Goal: Information Seeking & Learning: Learn about a topic

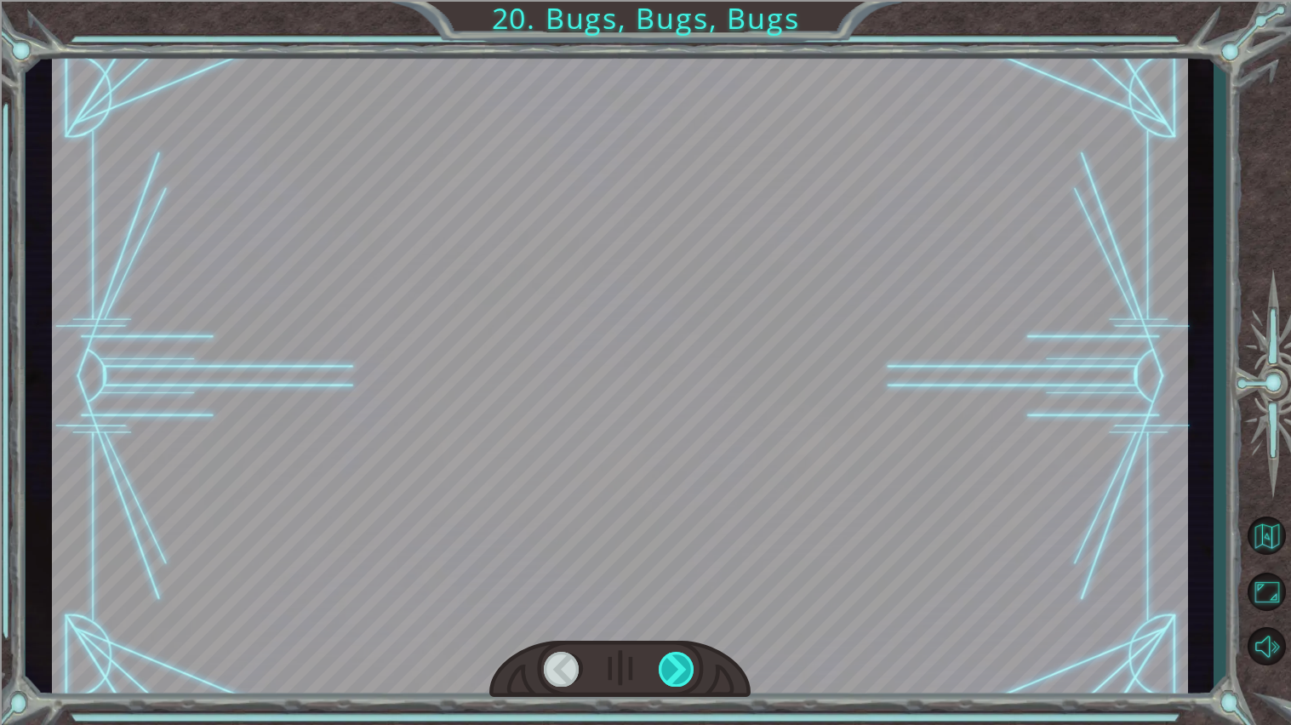
click at [692, 658] on div at bounding box center [676, 669] width 37 height 35
click at [705, 670] on div at bounding box center [619, 670] width 261 height 58
click at [684, 673] on div at bounding box center [676, 669] width 37 height 35
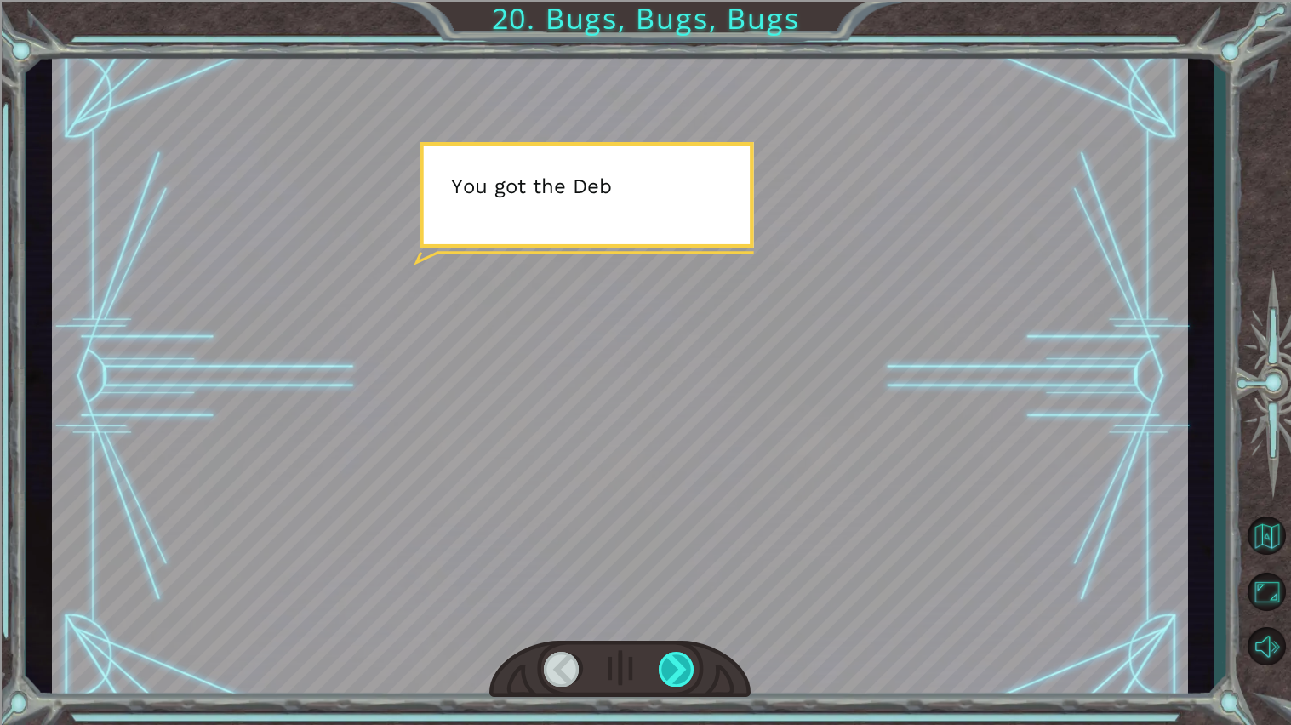
click at [686, 662] on div at bounding box center [676, 669] width 37 height 35
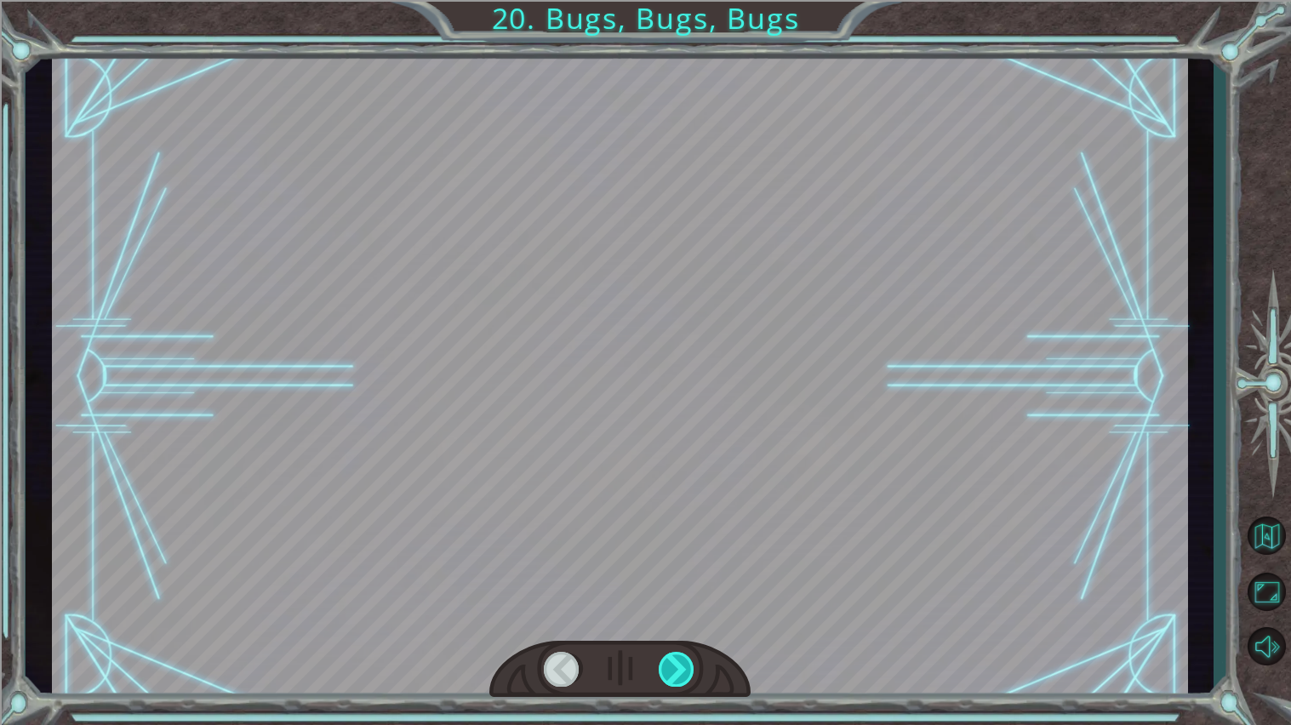
click at [682, 671] on div at bounding box center [676, 669] width 37 height 35
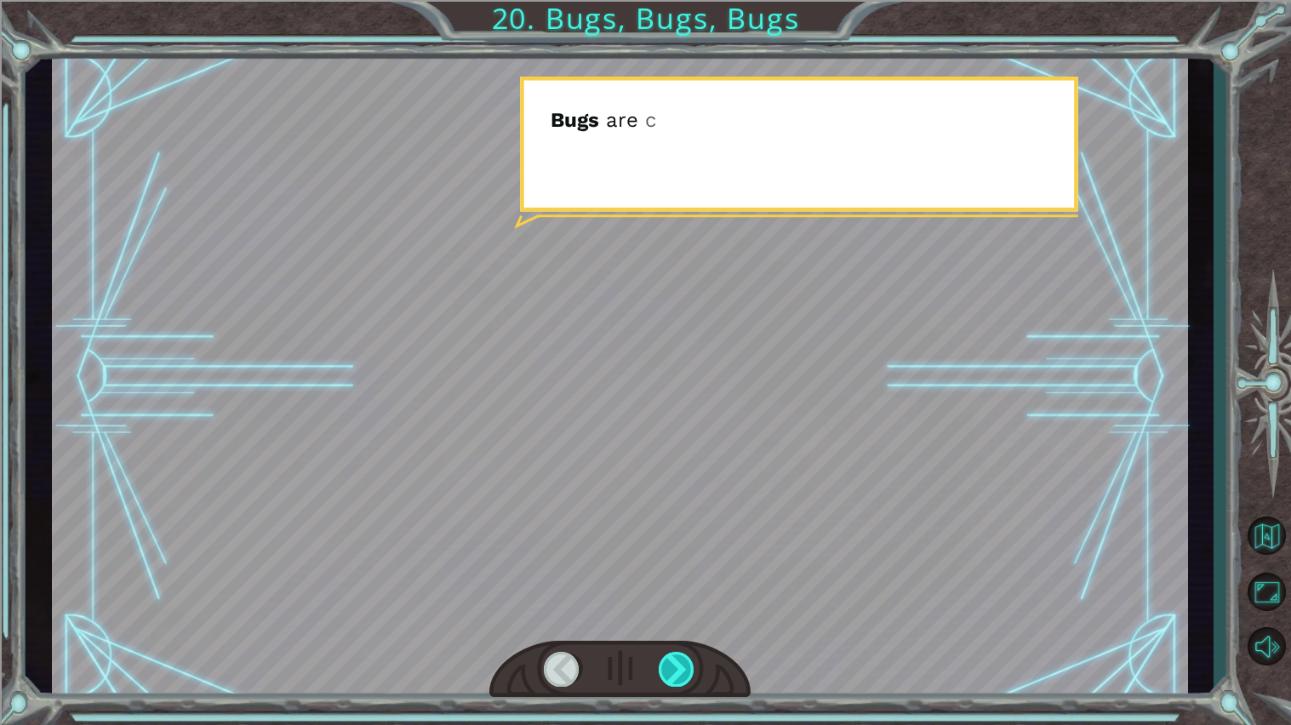
click at [681, 673] on div at bounding box center [676, 669] width 37 height 35
click at [684, 664] on div at bounding box center [676, 669] width 37 height 35
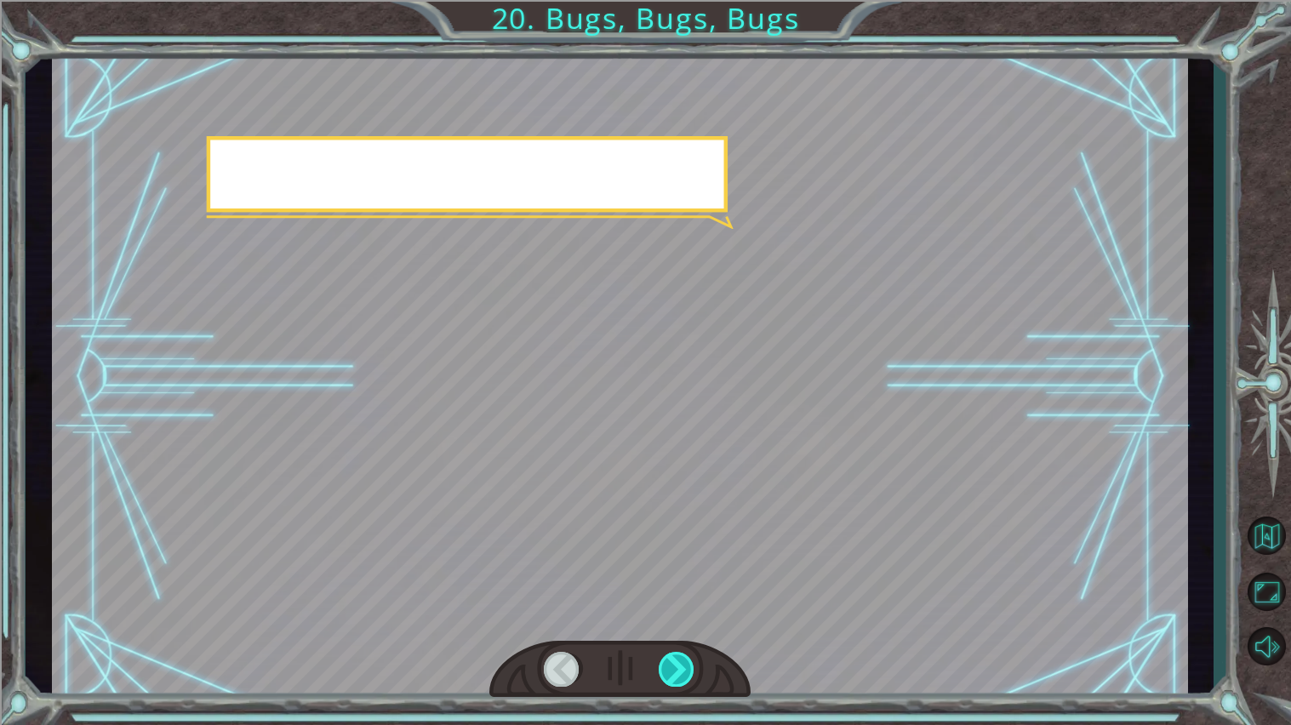
click at [684, 671] on div at bounding box center [676, 669] width 37 height 35
click at [693, 665] on div at bounding box center [676, 669] width 37 height 35
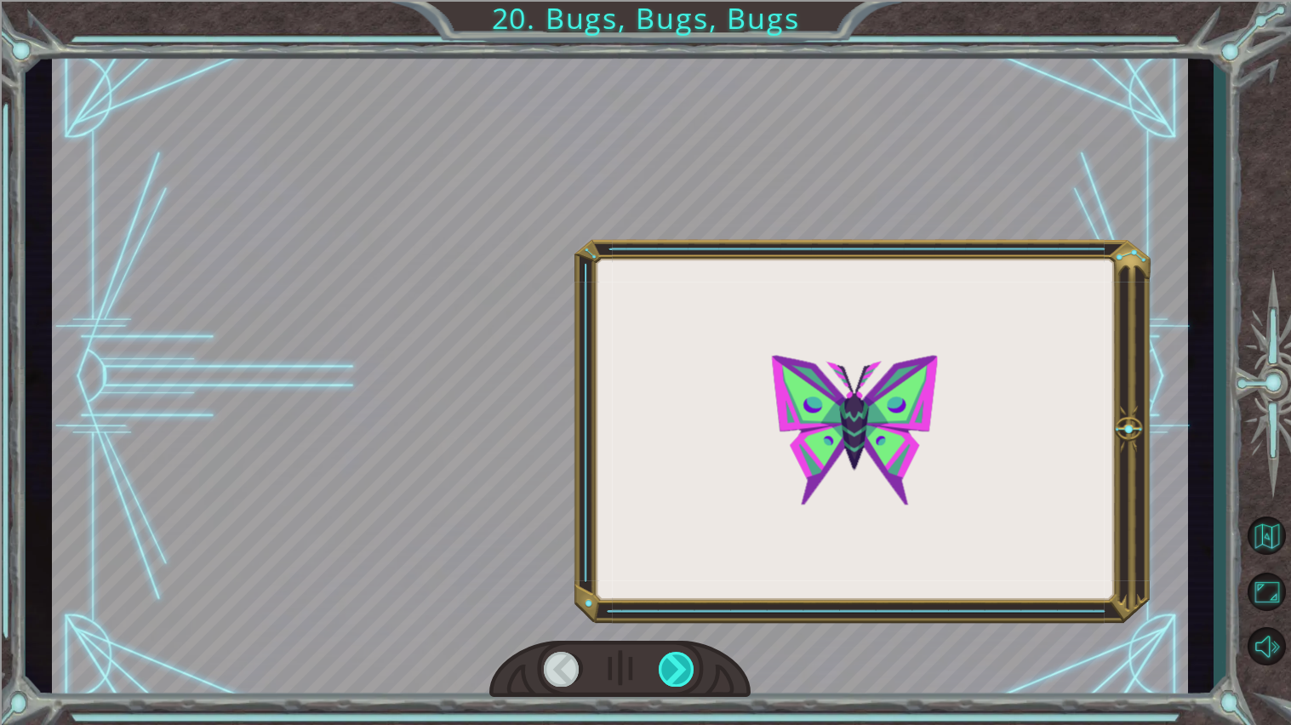
click at [691, 668] on div at bounding box center [676, 669] width 37 height 35
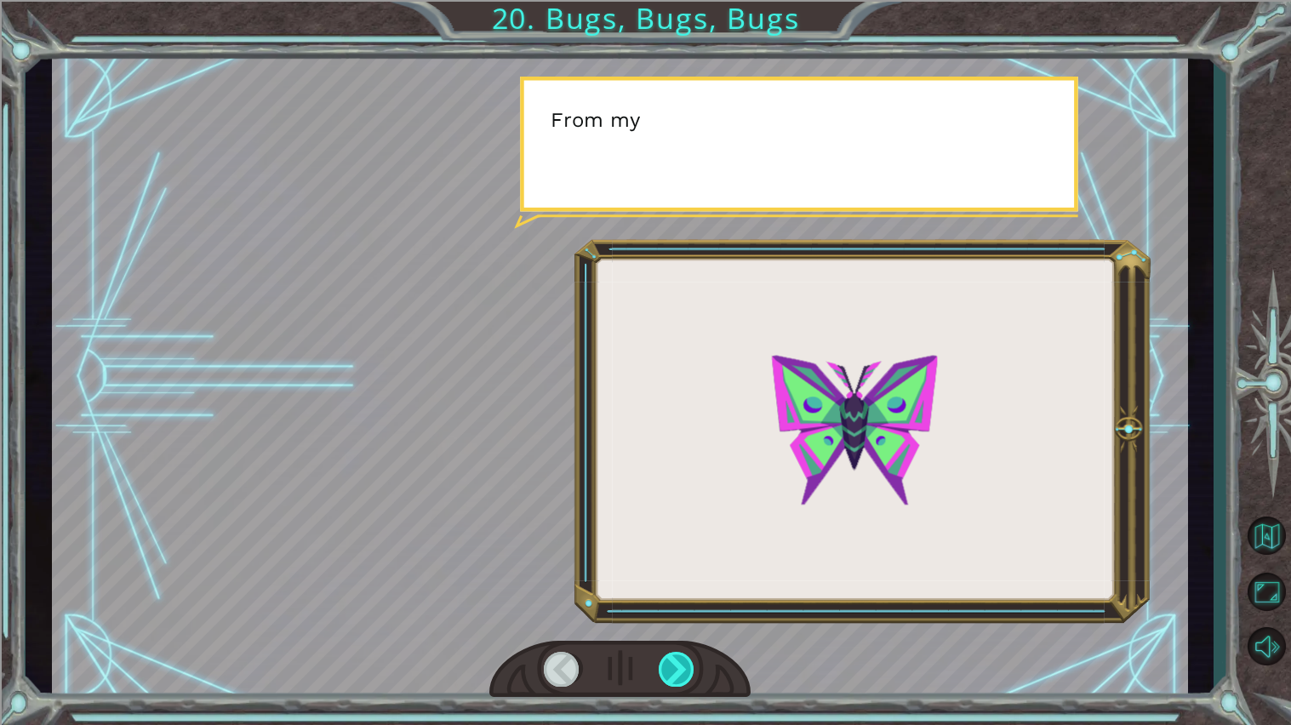
click at [694, 661] on div at bounding box center [676, 669] width 37 height 35
click at [695, 661] on div at bounding box center [676, 669] width 37 height 35
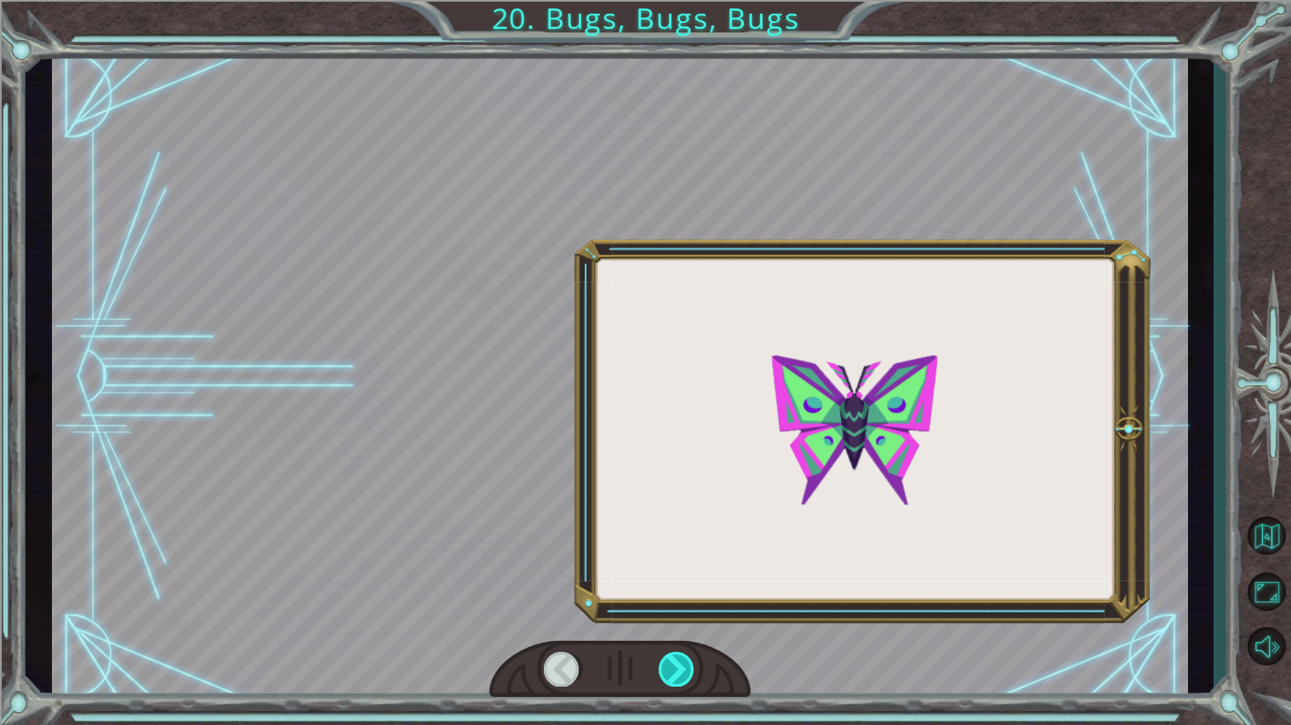
click at [695, 659] on div at bounding box center [676, 669] width 37 height 35
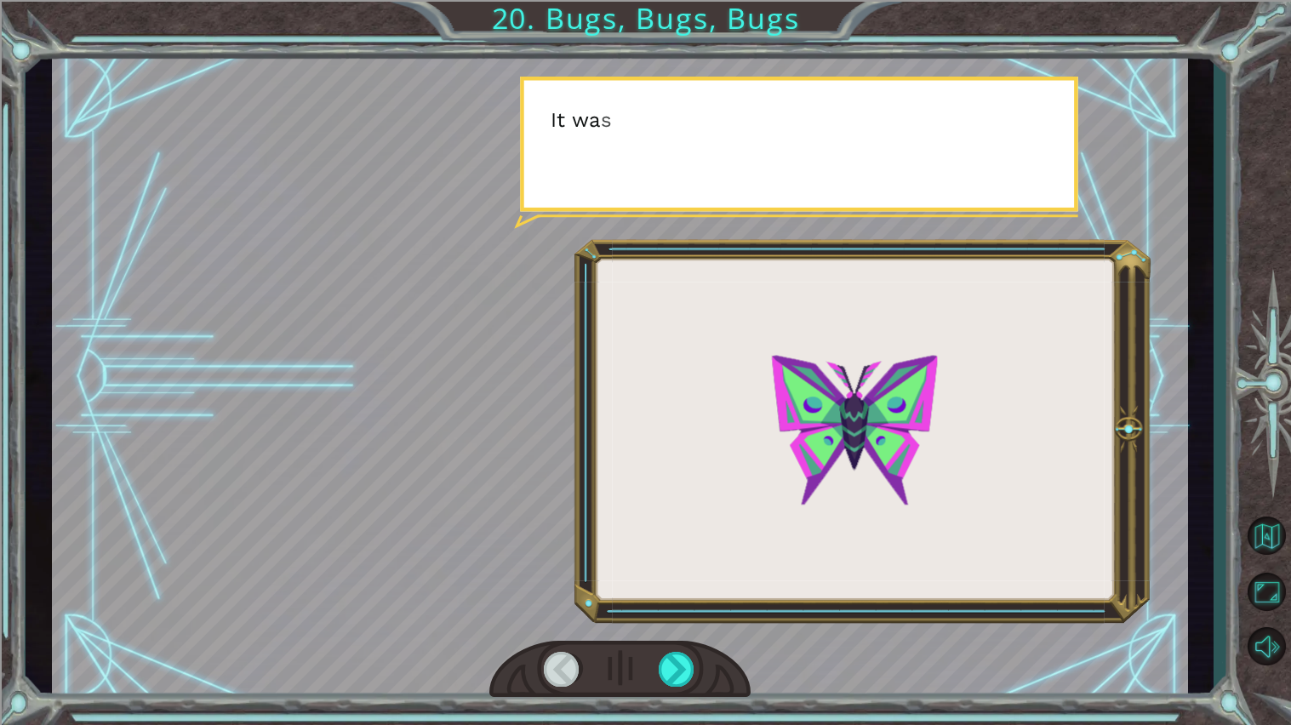
click at [706, 659] on div at bounding box center [619, 670] width 261 height 58
click at [710, 646] on div at bounding box center [619, 670] width 261 height 58
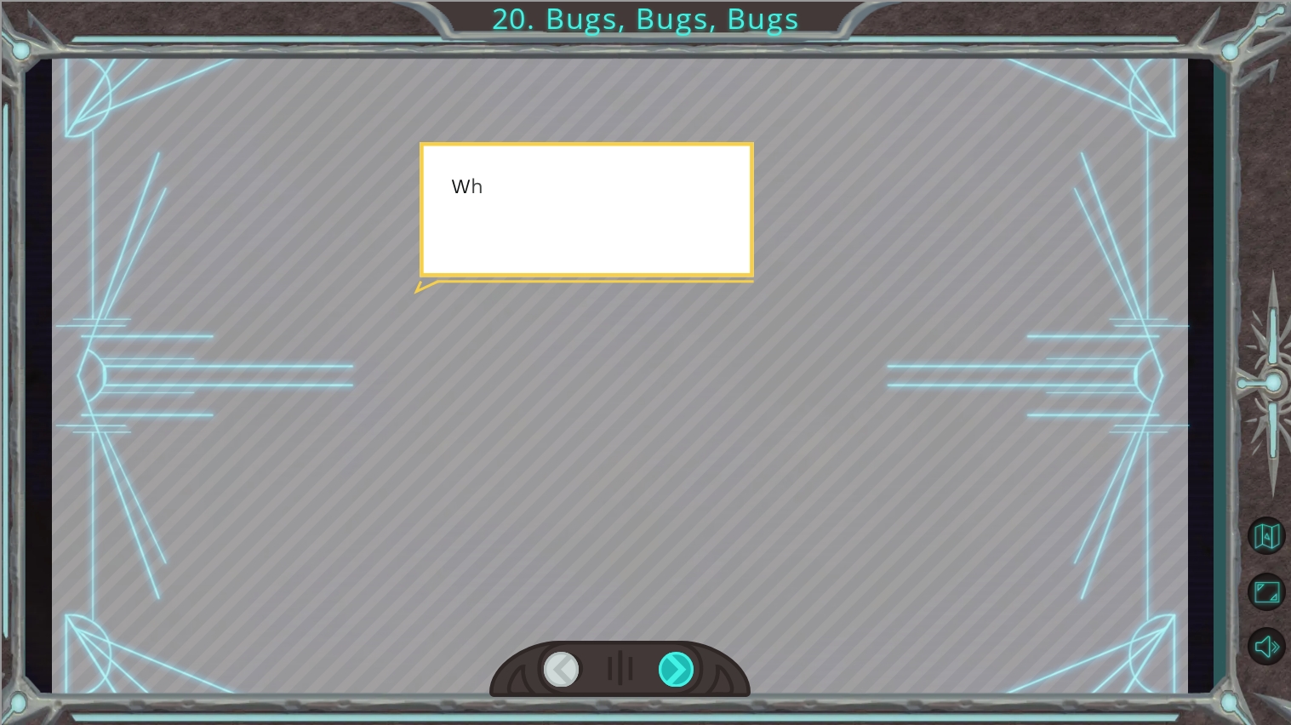
click at [714, 654] on div at bounding box center [619, 670] width 261 height 58
click at [694, 671] on div at bounding box center [676, 669] width 37 height 35
click at [693, 668] on div at bounding box center [676, 669] width 37 height 35
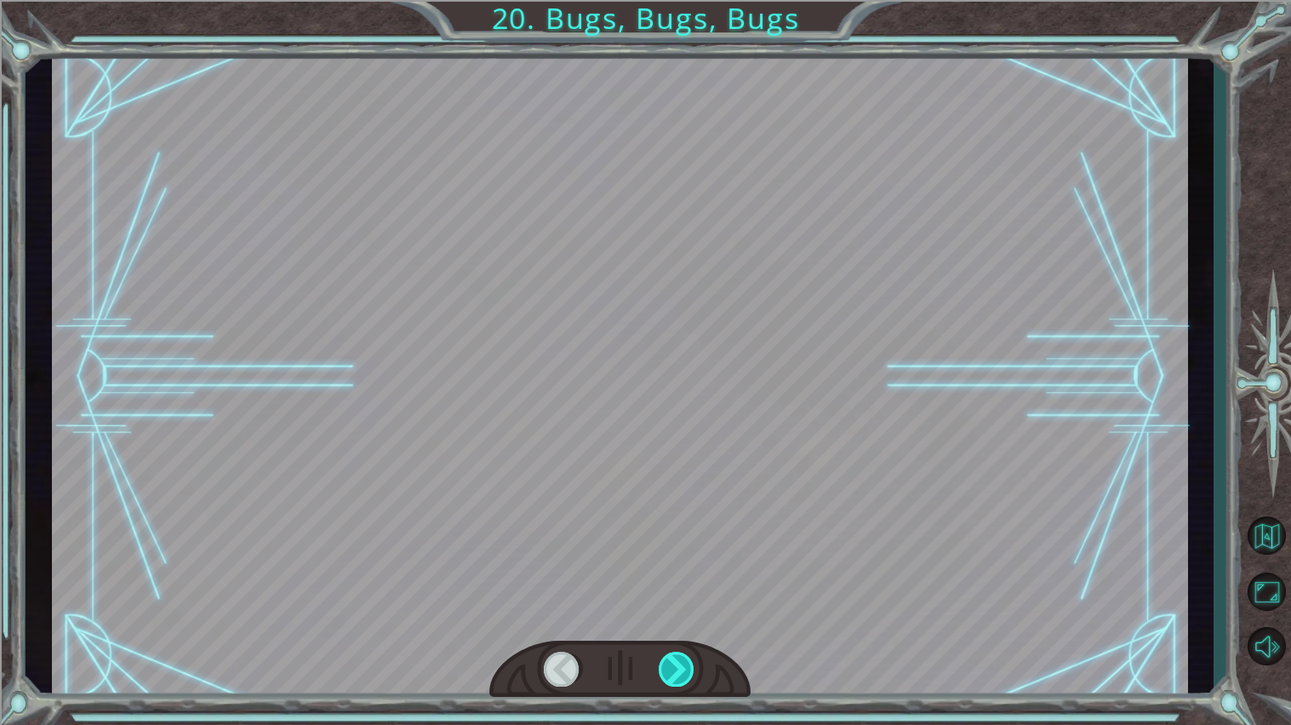
click at [689, 671] on div at bounding box center [676, 669] width 37 height 35
click at [692, 656] on div at bounding box center [676, 669] width 37 height 35
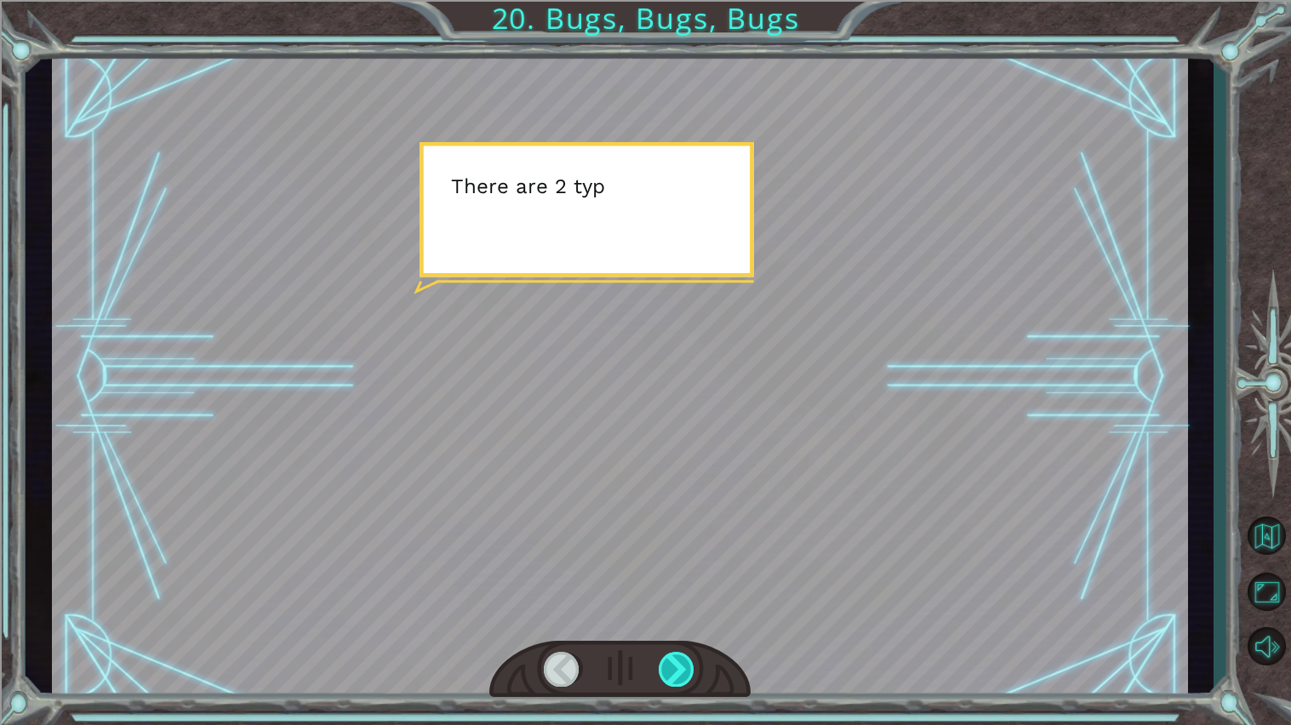
click at [693, 655] on div at bounding box center [676, 669] width 37 height 35
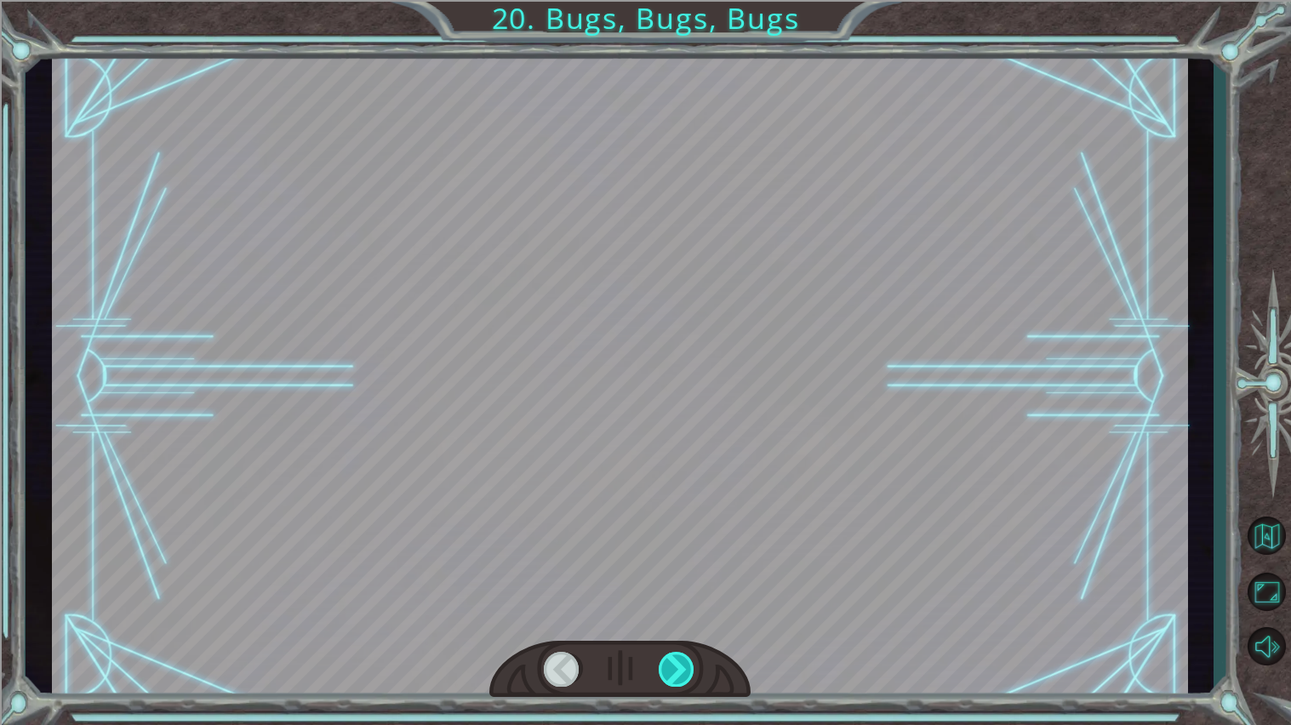
click at [686, 657] on div at bounding box center [676, 669] width 37 height 35
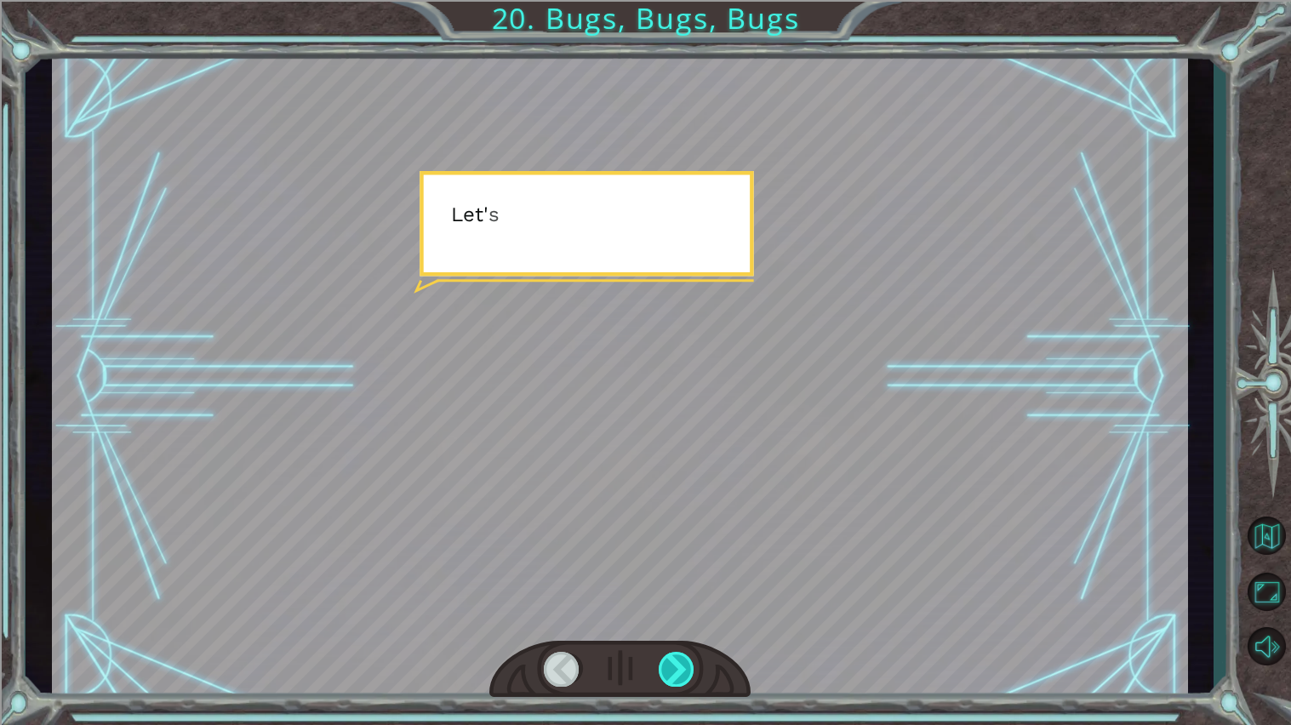
click at [687, 658] on div at bounding box center [676, 669] width 37 height 35
click at [687, 656] on div at bounding box center [676, 669] width 37 height 35
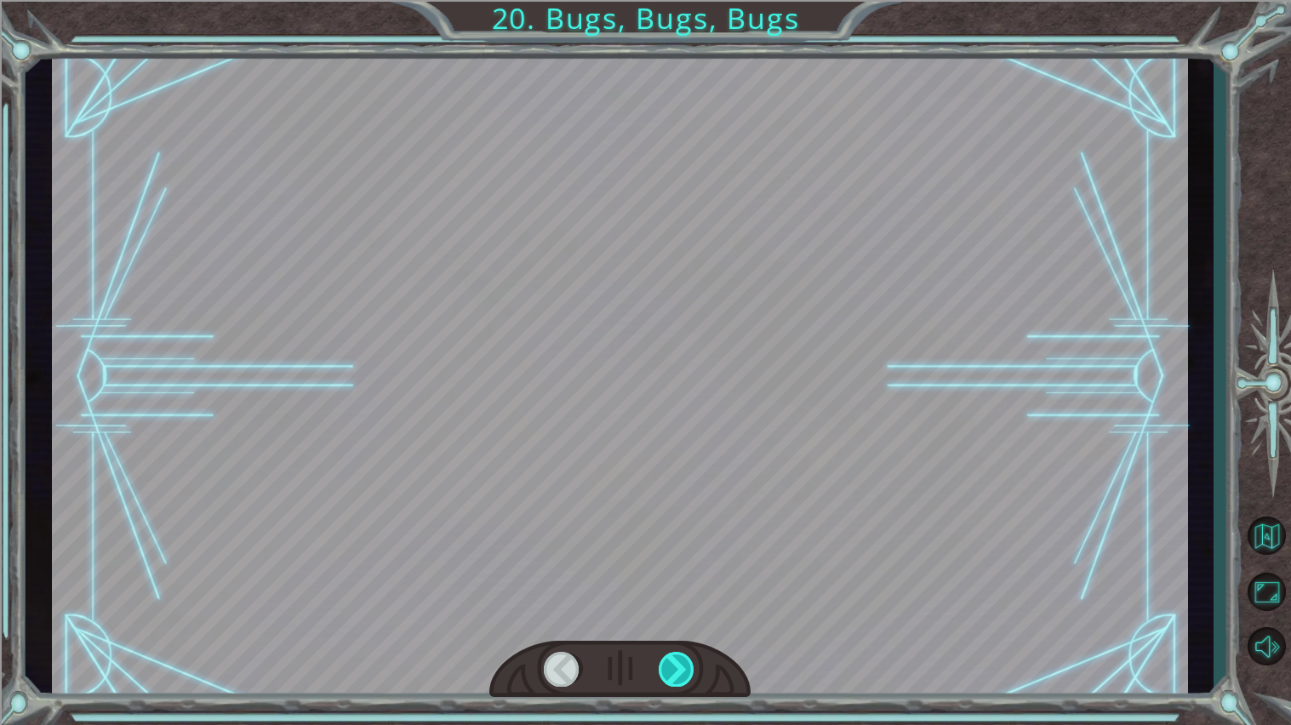
click at [686, 671] on div at bounding box center [676, 669] width 37 height 35
click at [687, 672] on div at bounding box center [676, 669] width 37 height 35
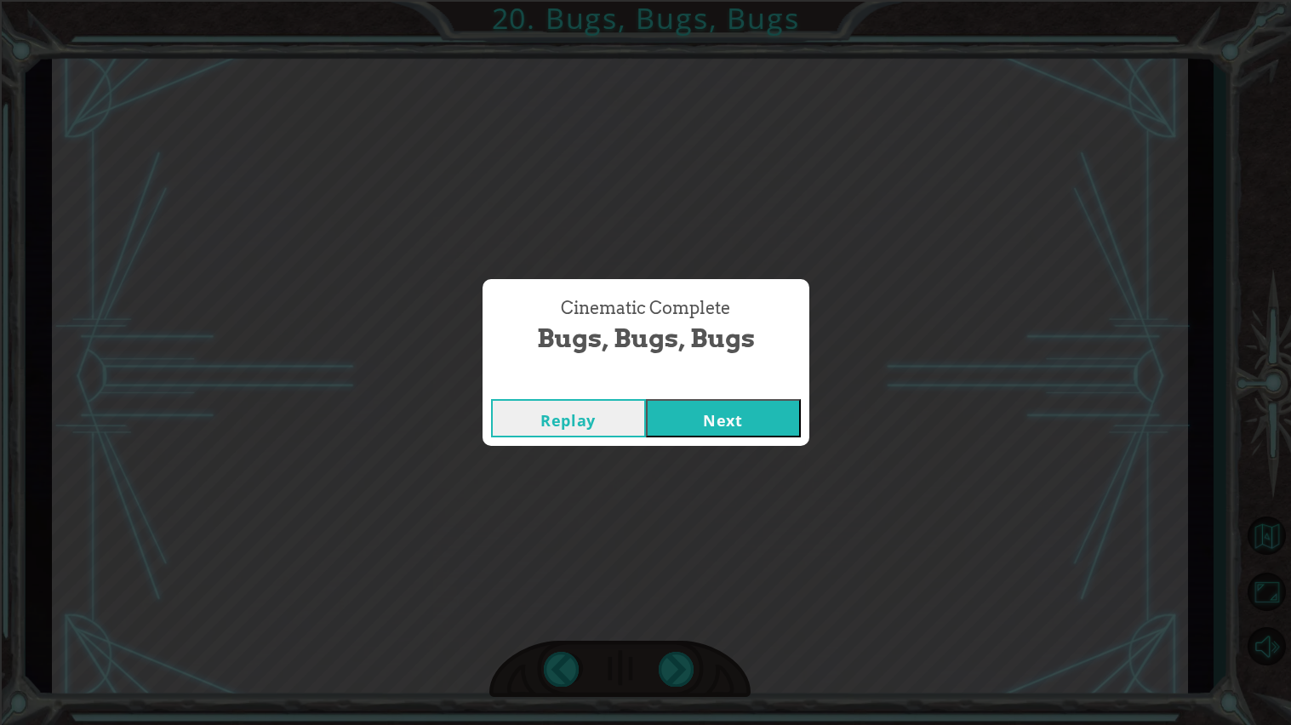
click at [757, 419] on button "Next" at bounding box center [723, 418] width 155 height 38
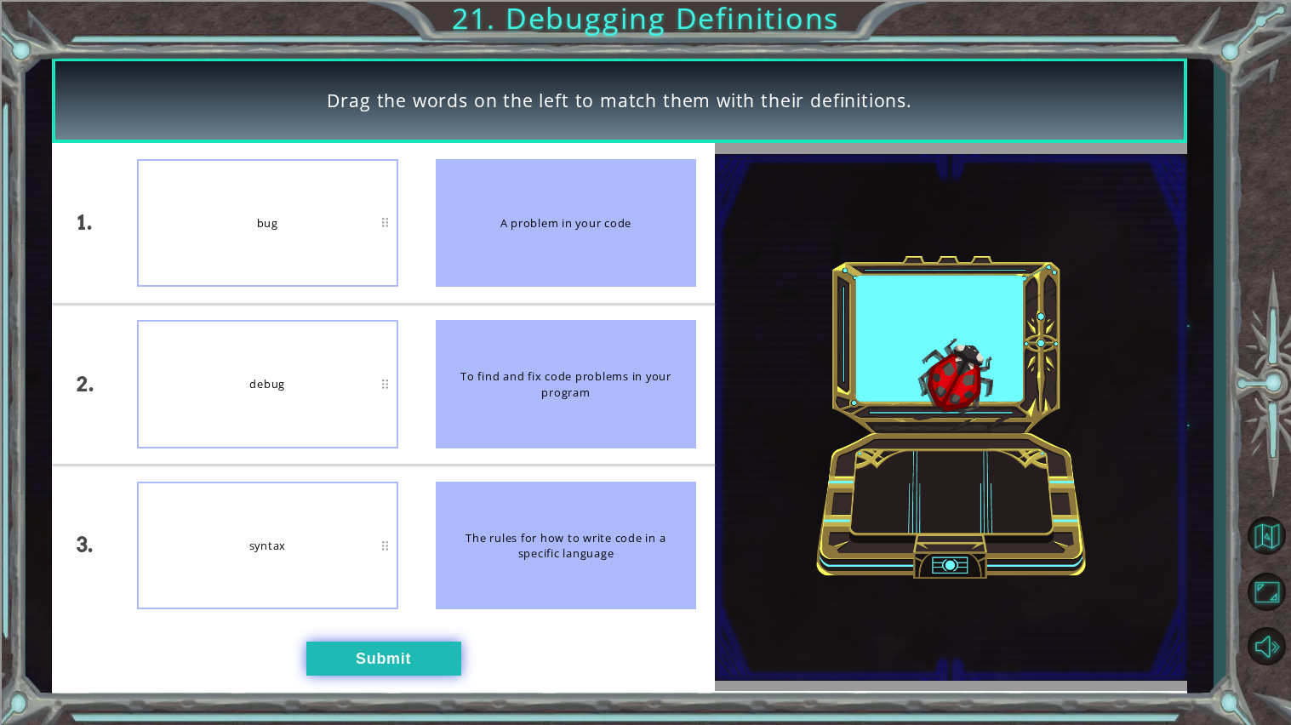
click at [392, 659] on button "Submit" at bounding box center [383, 658] width 155 height 34
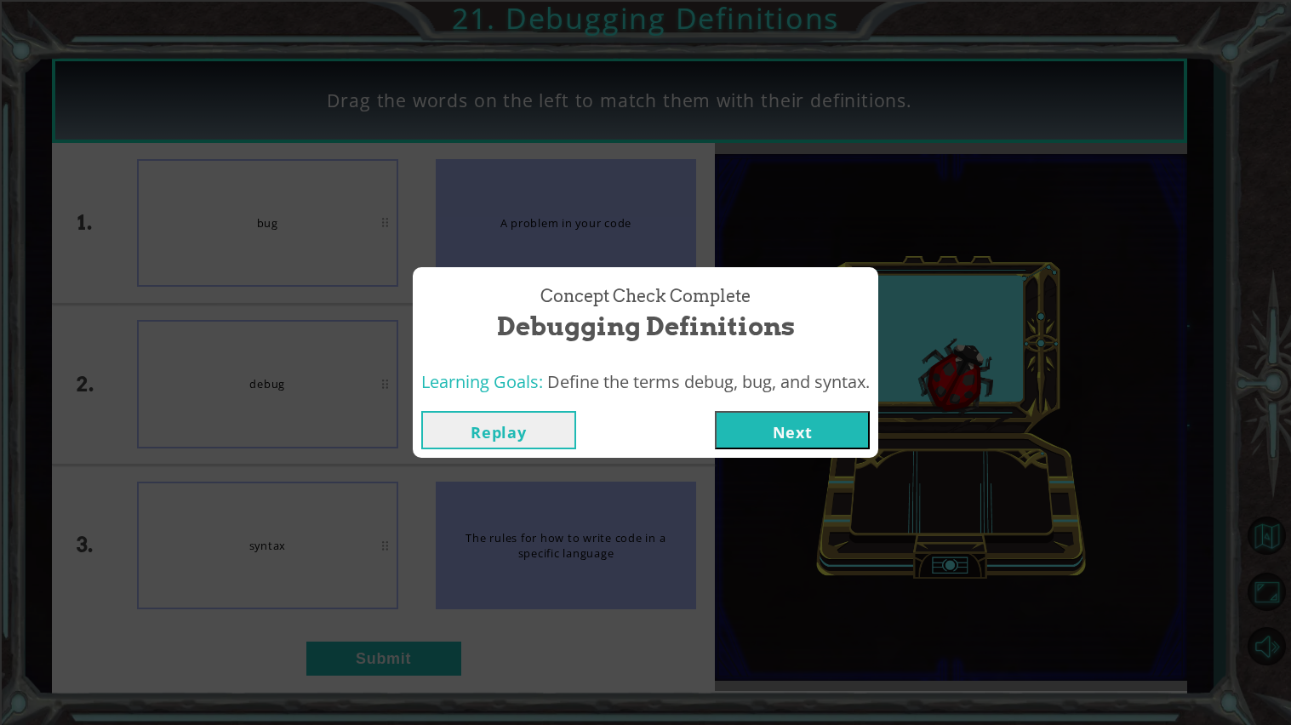
click at [721, 469] on div "Concept Check Complete Debugging Definitions Learning Goals: Define the terms d…" at bounding box center [645, 362] width 1291 height 725
click at [771, 445] on button "Next" at bounding box center [792, 430] width 155 height 38
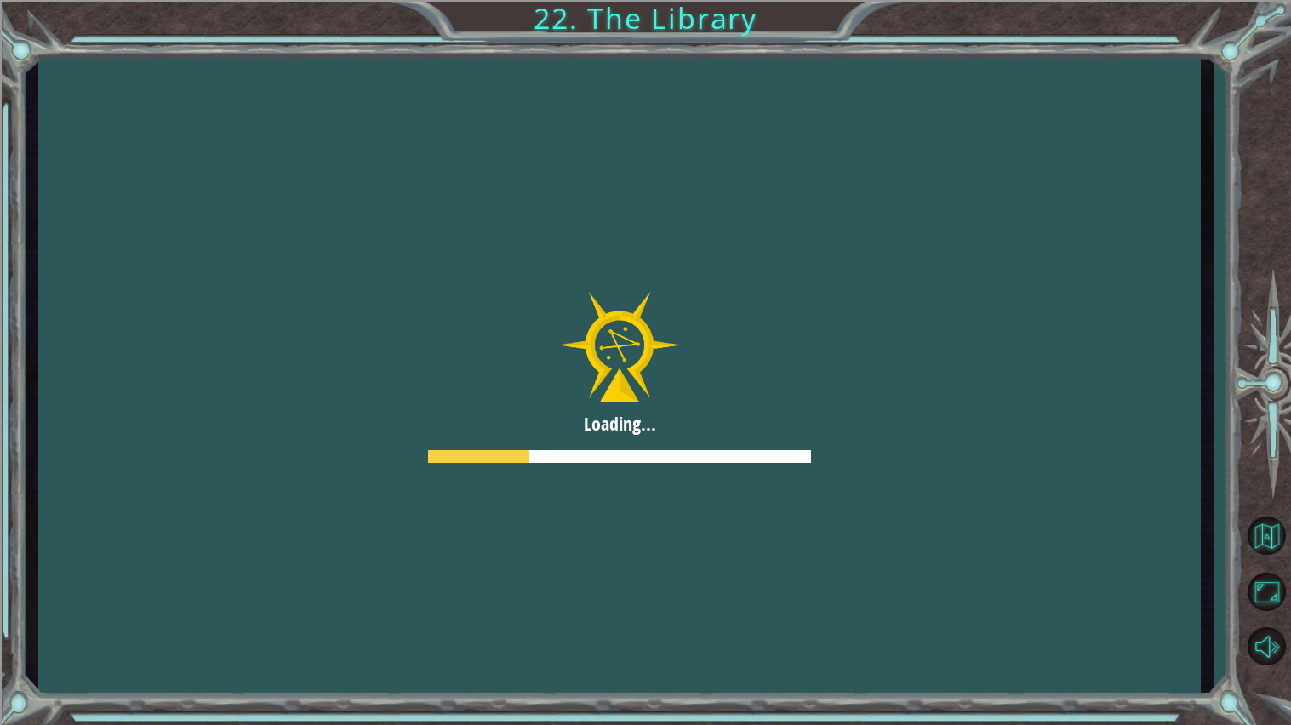
click at [816, 458] on div at bounding box center [619, 376] width 1162 height 653
